Goal: Information Seeking & Learning: Learn about a topic

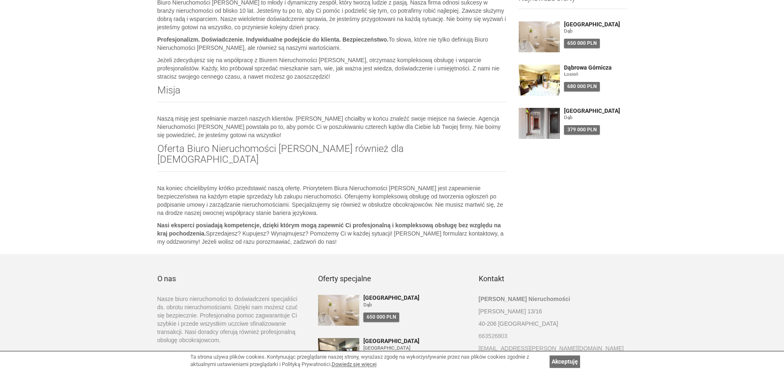
scroll to position [336, 0]
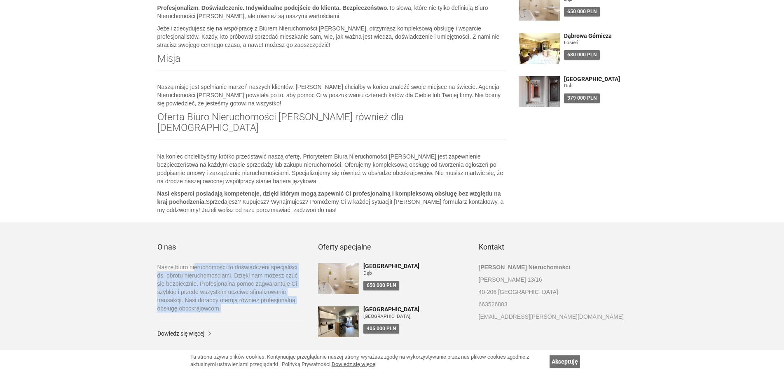
drag, startPoint x: 194, startPoint y: 253, endPoint x: 243, endPoint y: 296, distance: 65.1
click at [244, 296] on p "Nasze biuro nieruchomości to doświadczeni specjaliści ds. obrotu nieruchomościa…" at bounding box center [231, 287] width 148 height 49
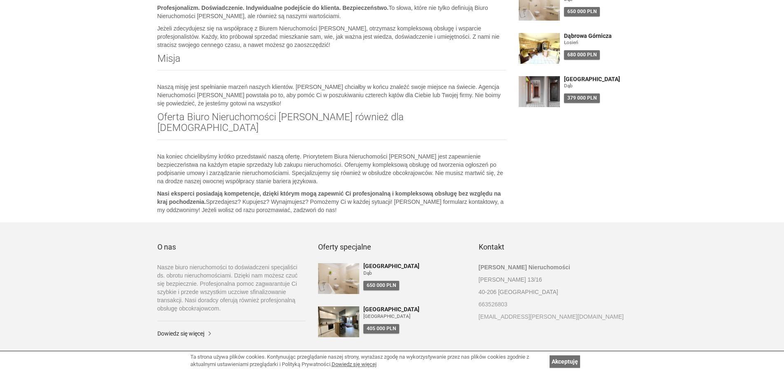
click at [91, 285] on aside "O nas Nasze biuro nieruchomości to doświadczeni specjaliści ds. obrotu nierucho…" at bounding box center [392, 297] width 784 height 151
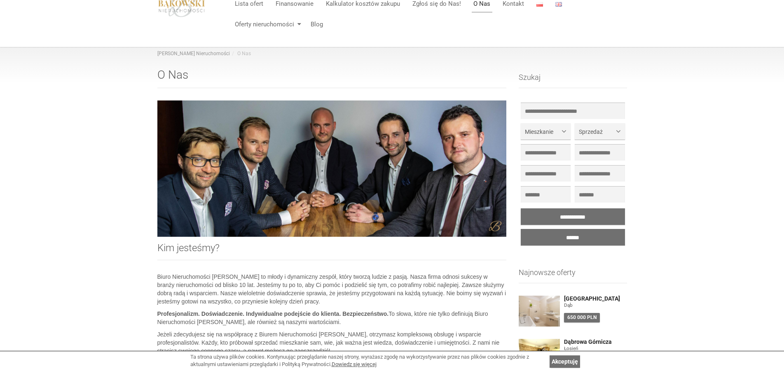
scroll to position [0, 0]
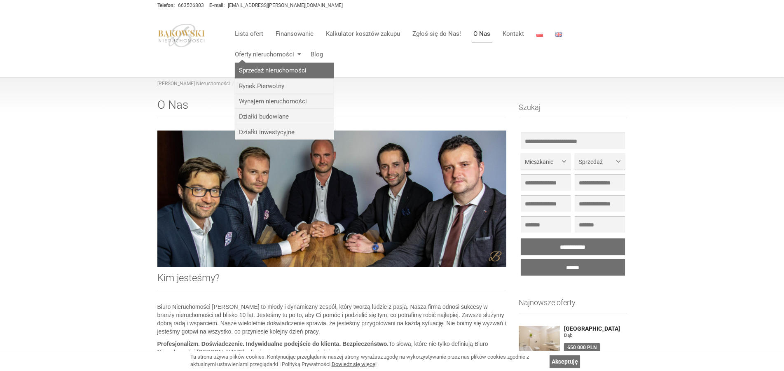
click at [294, 69] on link "Sprzedaż nieruchomości" at bounding box center [284, 70] width 99 height 15
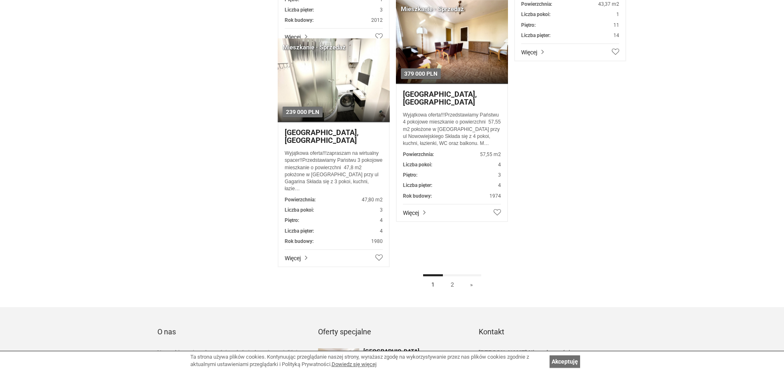
scroll to position [1932, 0]
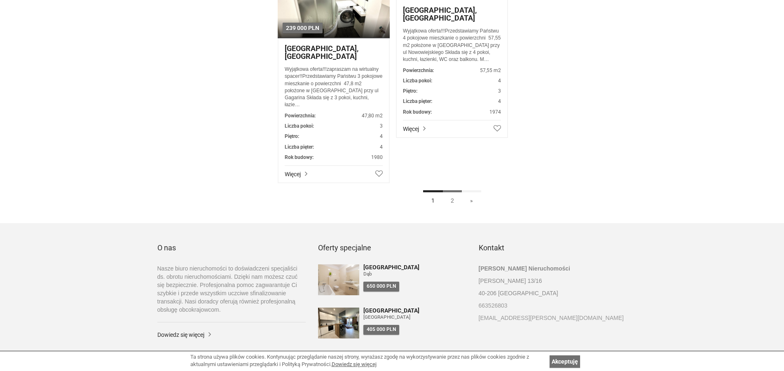
click at [450, 202] on link "2" at bounding box center [452, 199] width 20 height 19
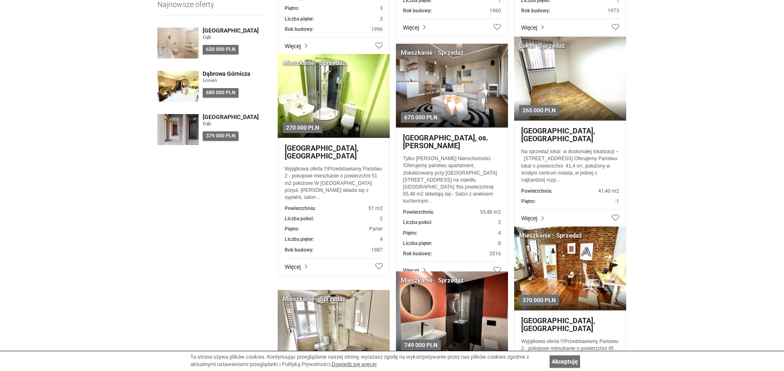
scroll to position [483, 0]
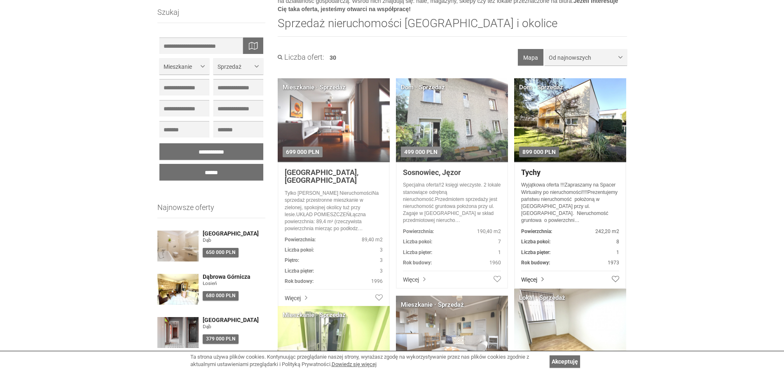
click at [562, 124] on img at bounding box center [569, 120] width 123 height 92
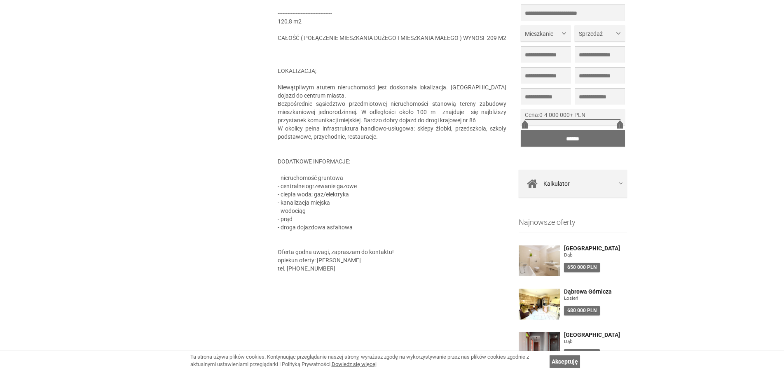
scroll to position [1107, 0]
